Goal: Task Accomplishment & Management: Use online tool/utility

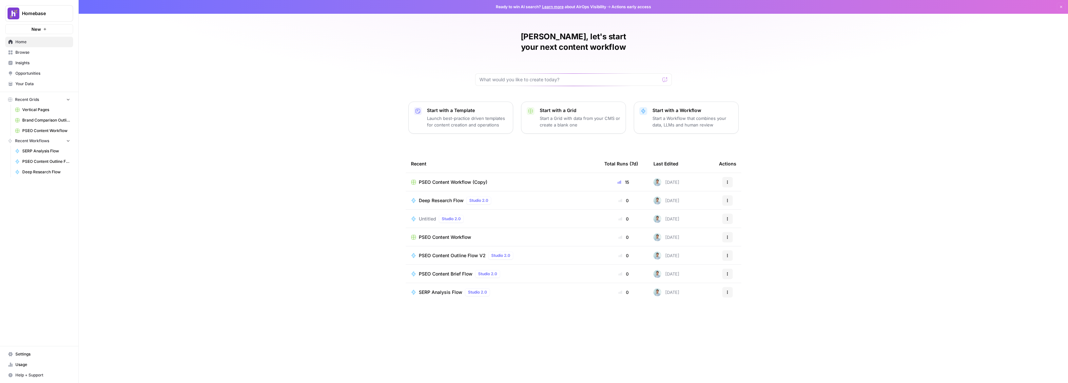
click at [368, 146] on div "[PERSON_NAME], let's start your next content workflow Start with a Template Lau…" at bounding box center [573, 191] width 989 height 383
click at [47, 31] on button "New" at bounding box center [39, 29] width 68 height 10
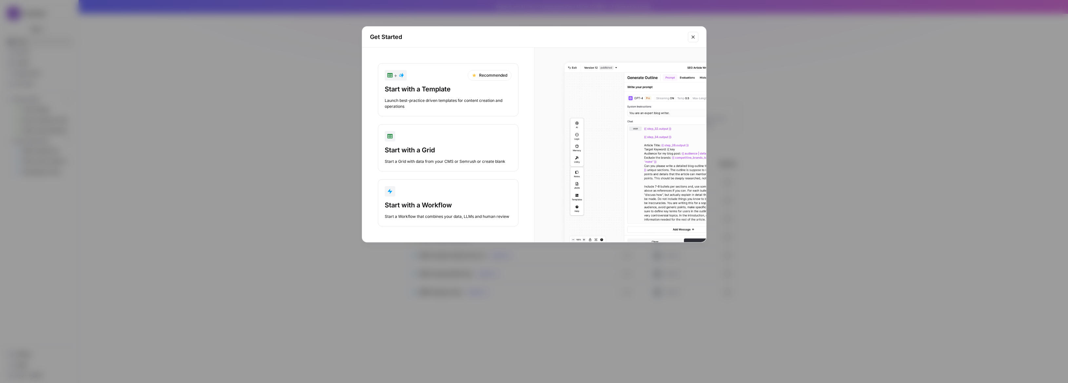
click at [459, 202] on div "Start with a Workflow" at bounding box center [448, 204] width 127 height 9
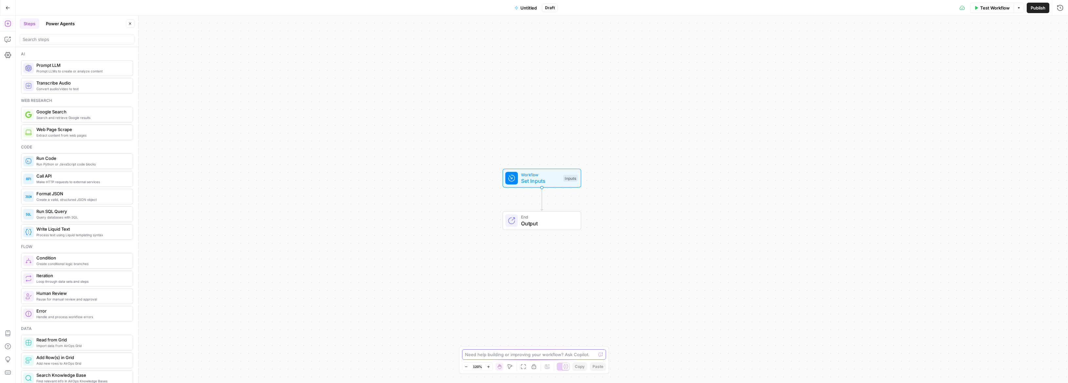
click at [515, 353] on textarea at bounding box center [530, 354] width 131 height 7
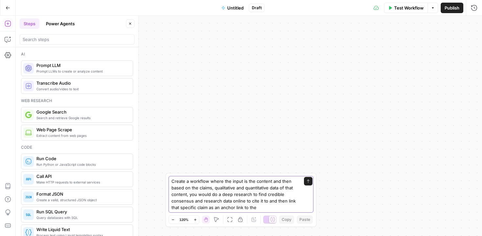
type textarea "Create a workflow where the input is the content and then based on the claims, …"
